Goal: Find specific page/section: Find specific page/section

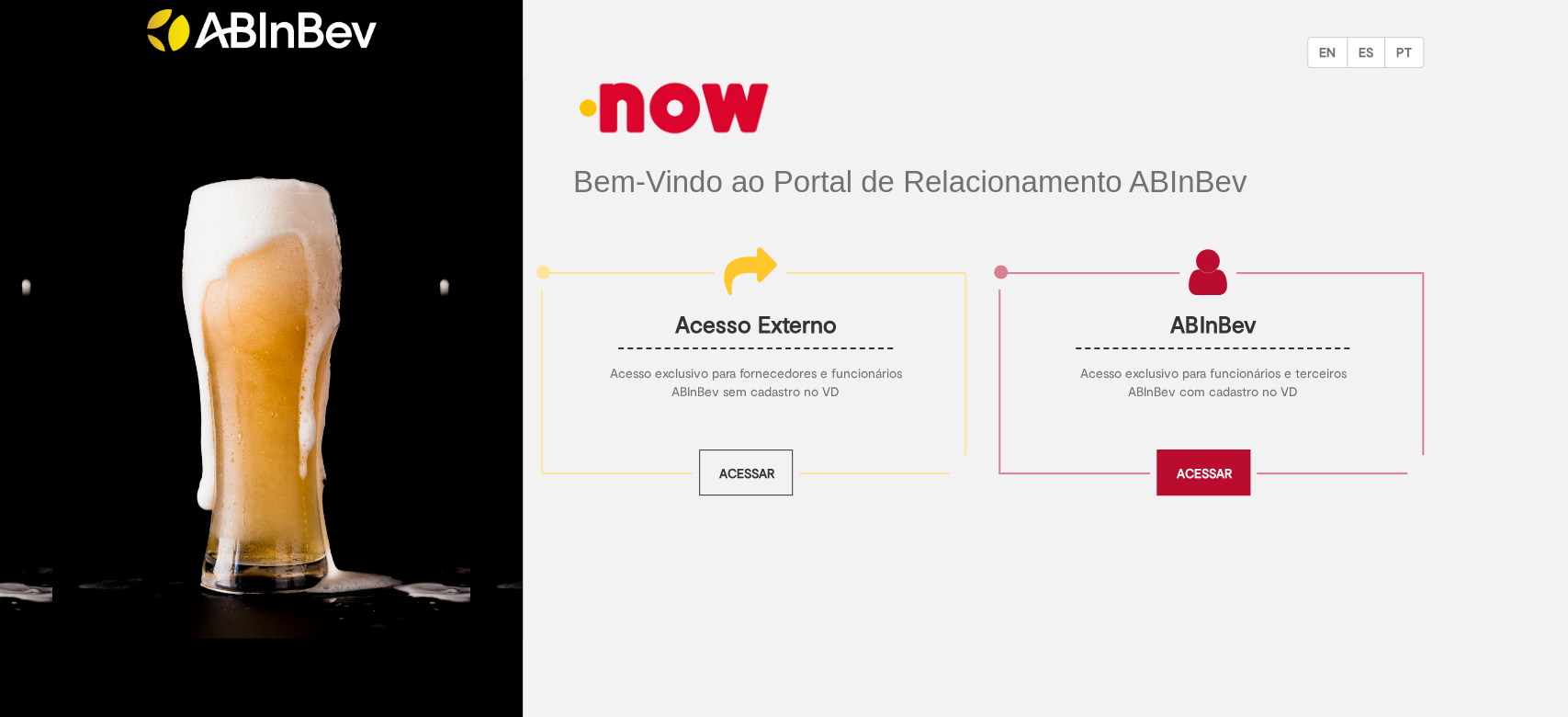
click at [1184, 464] on link "Acessar" at bounding box center [1204, 472] width 94 height 46
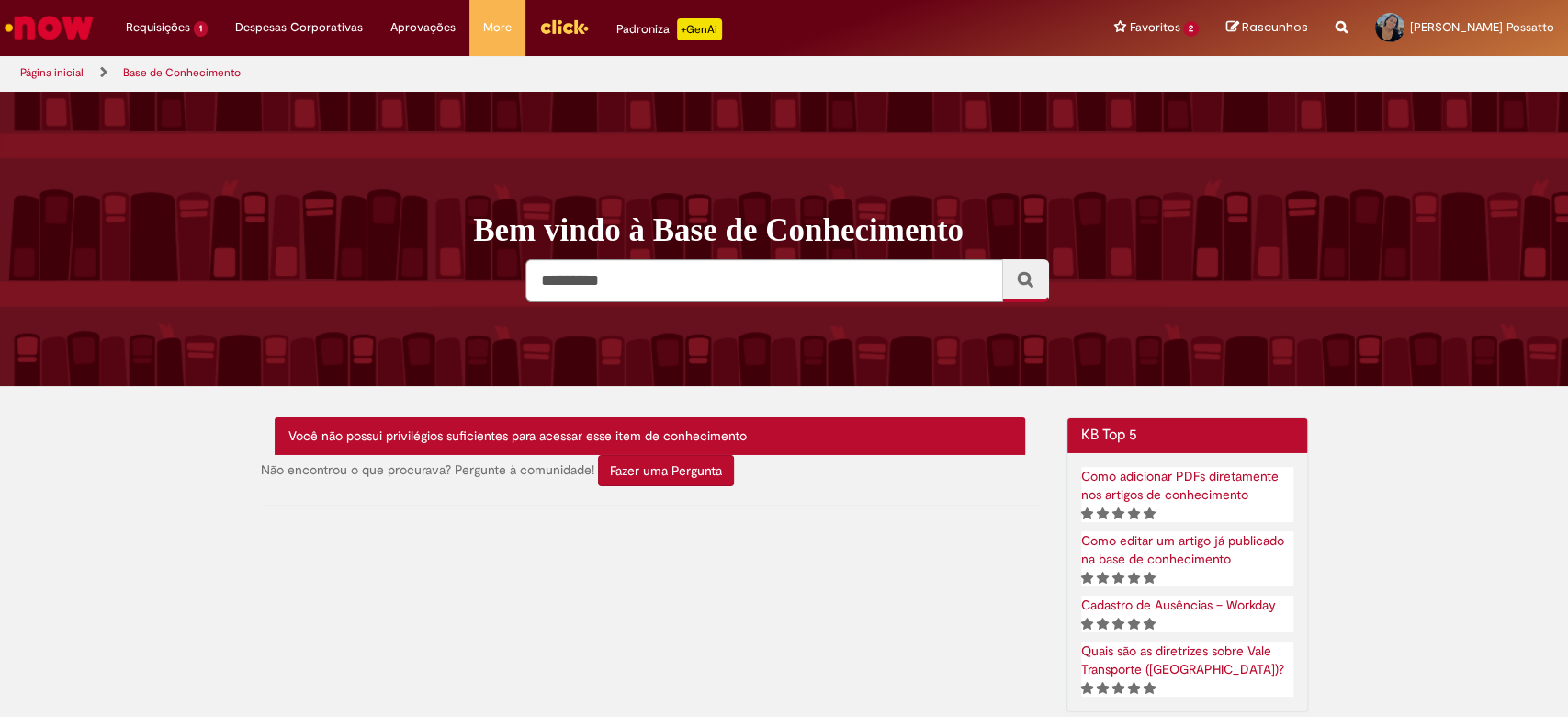
click at [548, 19] on img "Menu Cabeçalho" at bounding box center [564, 27] width 50 height 28
click at [51, 27] on img "Ir para a Homepage" at bounding box center [49, 28] width 95 height 37
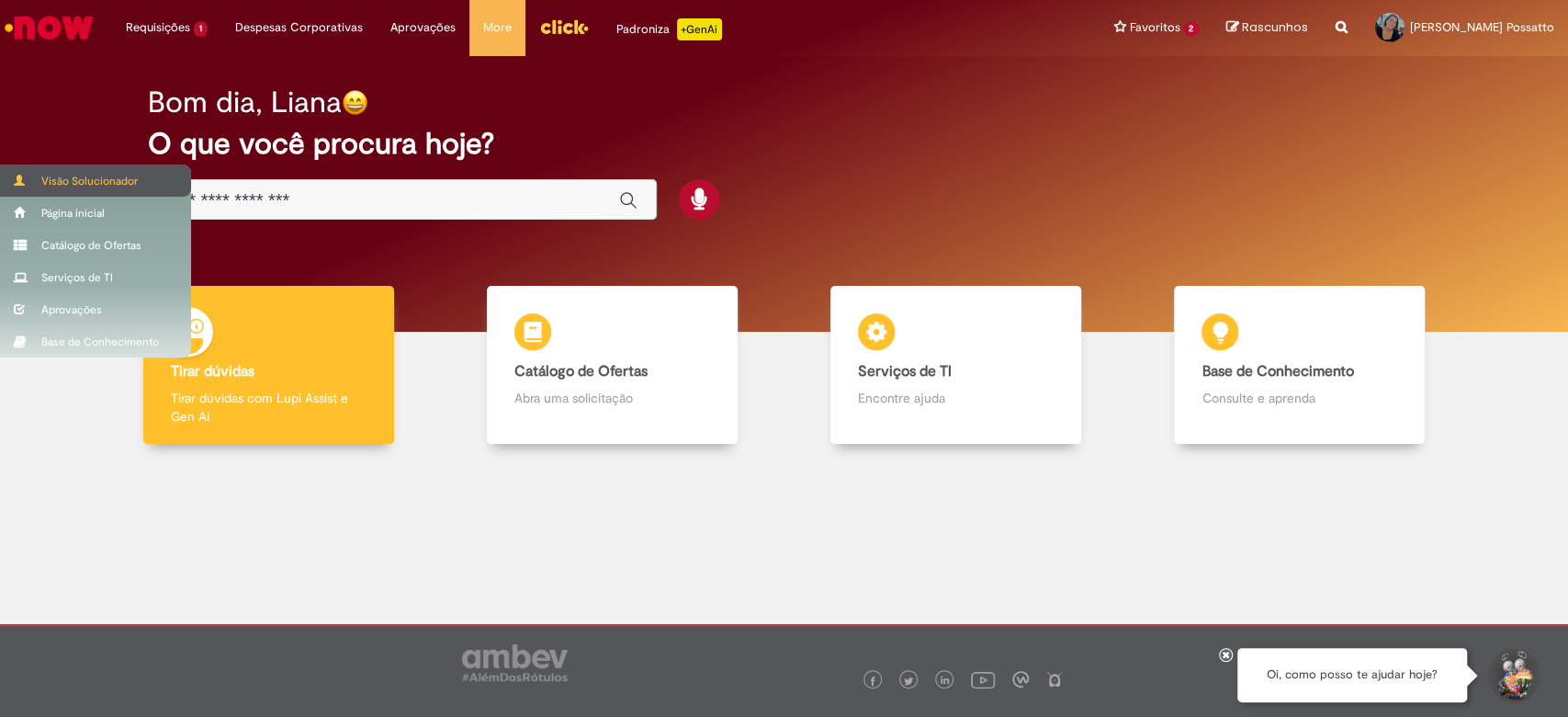
click at [98, 176] on div "Visão Solucionador" at bounding box center [95, 180] width 191 height 32
